Goal: Task Accomplishment & Management: Complete application form

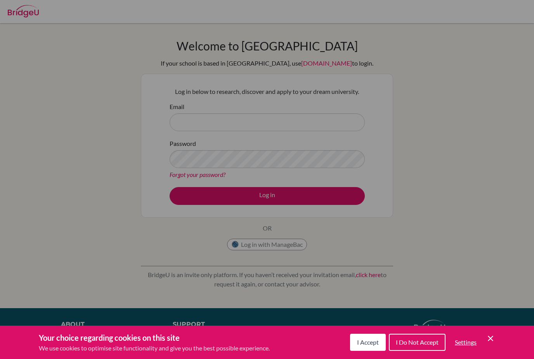
click at [414, 342] on span "I Do Not Accept" at bounding box center [417, 341] width 43 height 7
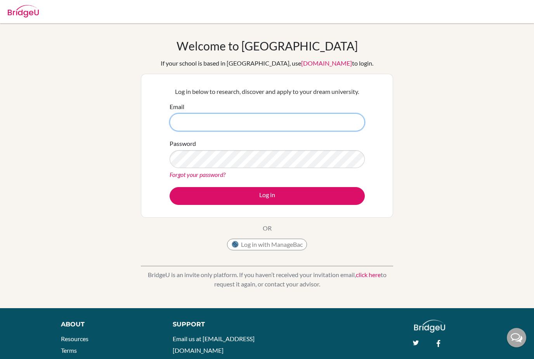
click at [271, 115] on input "Email" at bounding box center [267, 122] width 195 height 18
type input "[EMAIL_ADDRESS][DOMAIN_NAME]"
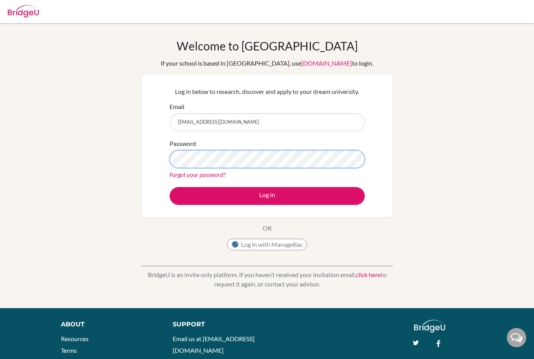
click at [267, 196] on button "Log in" at bounding box center [267, 196] width 195 height 18
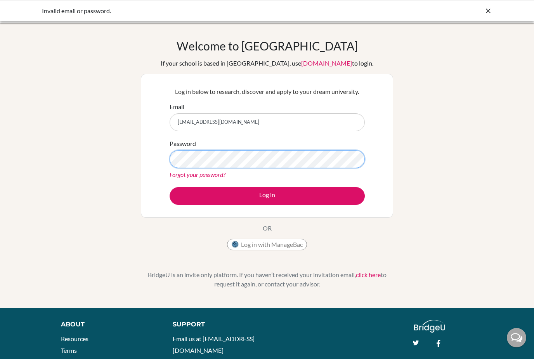
click at [267, 196] on button "Log in" at bounding box center [267, 196] width 195 height 18
click at [448, 272] on div "Welcome to [GEOGRAPHIC_DATA] If your school is based in [GEOGRAPHIC_DATA], use …" at bounding box center [267, 166] width 534 height 254
click at [267, 196] on button "Log in" at bounding box center [267, 196] width 195 height 18
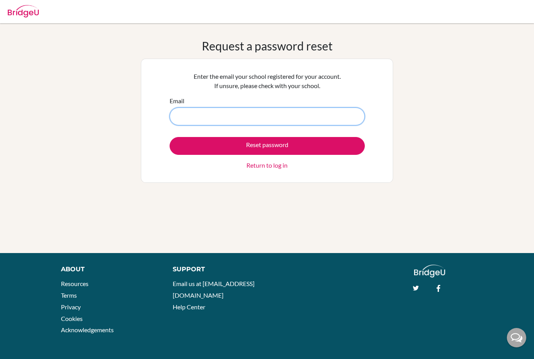
click at [187, 120] on input "Email" at bounding box center [267, 117] width 195 height 18
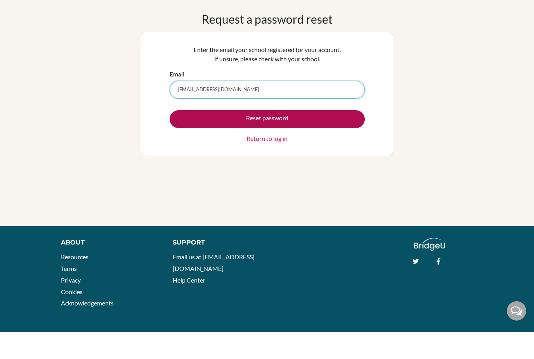
type input "fuwa.yamamoto@student.aobajapan.jp"
click at [186, 137] on button "Reset password" at bounding box center [267, 146] width 195 height 18
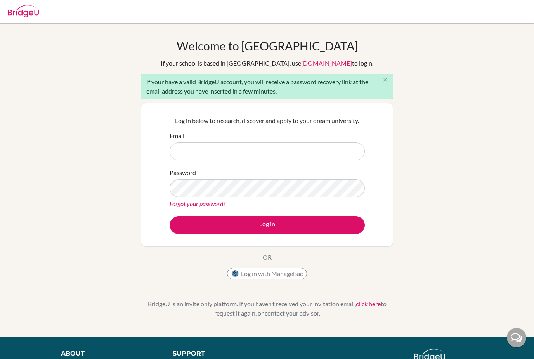
click at [186, 204] on link "Forgot your password?" at bounding box center [198, 203] width 56 height 7
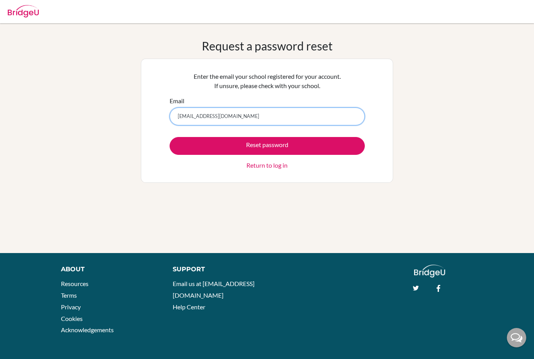
type input "[EMAIL_ADDRESS][DOMAIN_NAME]"
click at [267, 146] on button "Reset password" at bounding box center [267, 146] width 195 height 18
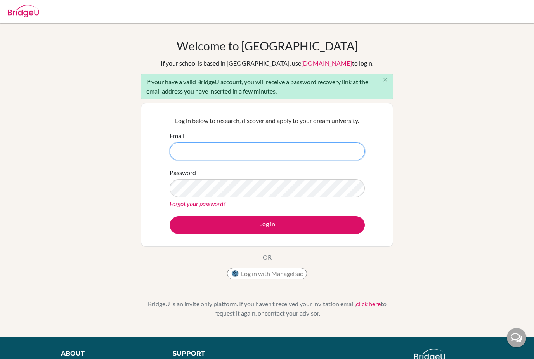
type input "A"
type input "fuwa.yamamoto@student"
click at [267, 225] on button "Log in" at bounding box center [267, 225] width 195 height 18
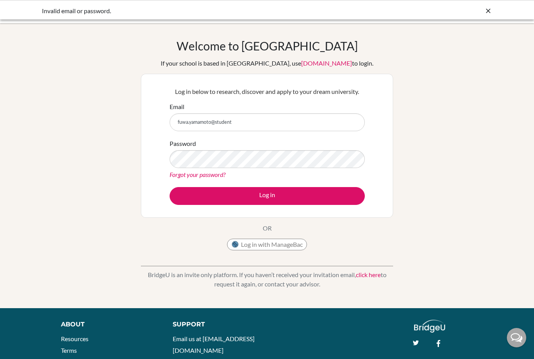
click at [283, 116] on input "fuwa.yamamoto@student" at bounding box center [267, 122] width 195 height 18
click at [287, 128] on input "fuwa.yamamoto@student" at bounding box center [267, 122] width 195 height 18
type input "fuwa.yamamoto@"
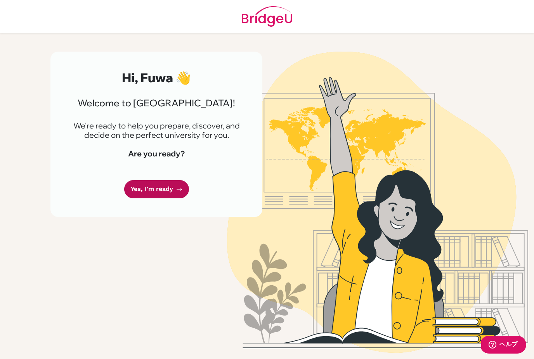
click at [165, 186] on link "Yes, I'm ready" at bounding box center [156, 189] width 65 height 18
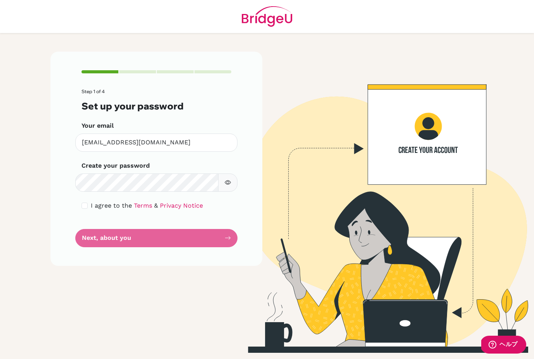
click at [93, 210] on form "Step 1 of 4 Set up your password Your email [EMAIL_ADDRESS][DOMAIN_NAME] Invali…" at bounding box center [157, 168] width 150 height 158
click at [83, 208] on input "checkbox" at bounding box center [85, 206] width 6 height 6
checkbox input "true"
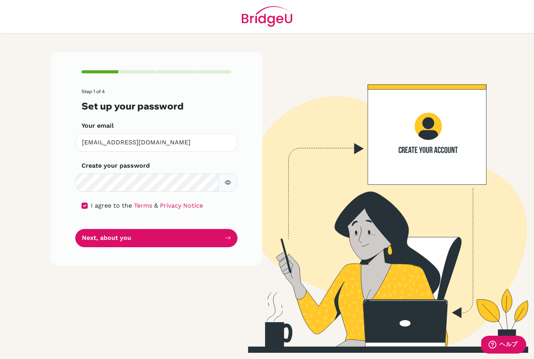
click at [222, 186] on button "button" at bounding box center [227, 183] width 19 height 18
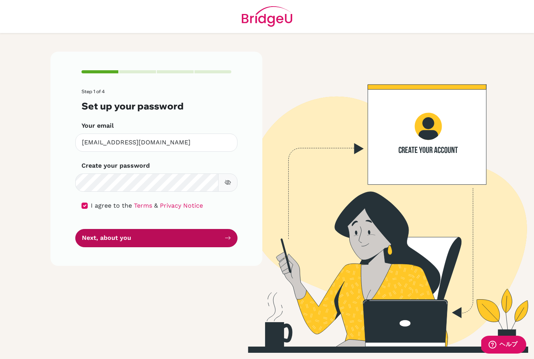
click at [92, 236] on button "Next, about you" at bounding box center [156, 238] width 162 height 18
click at [99, 239] on button "Next, about you" at bounding box center [156, 238] width 162 height 18
